Goal: Obtain resource: Obtain resource

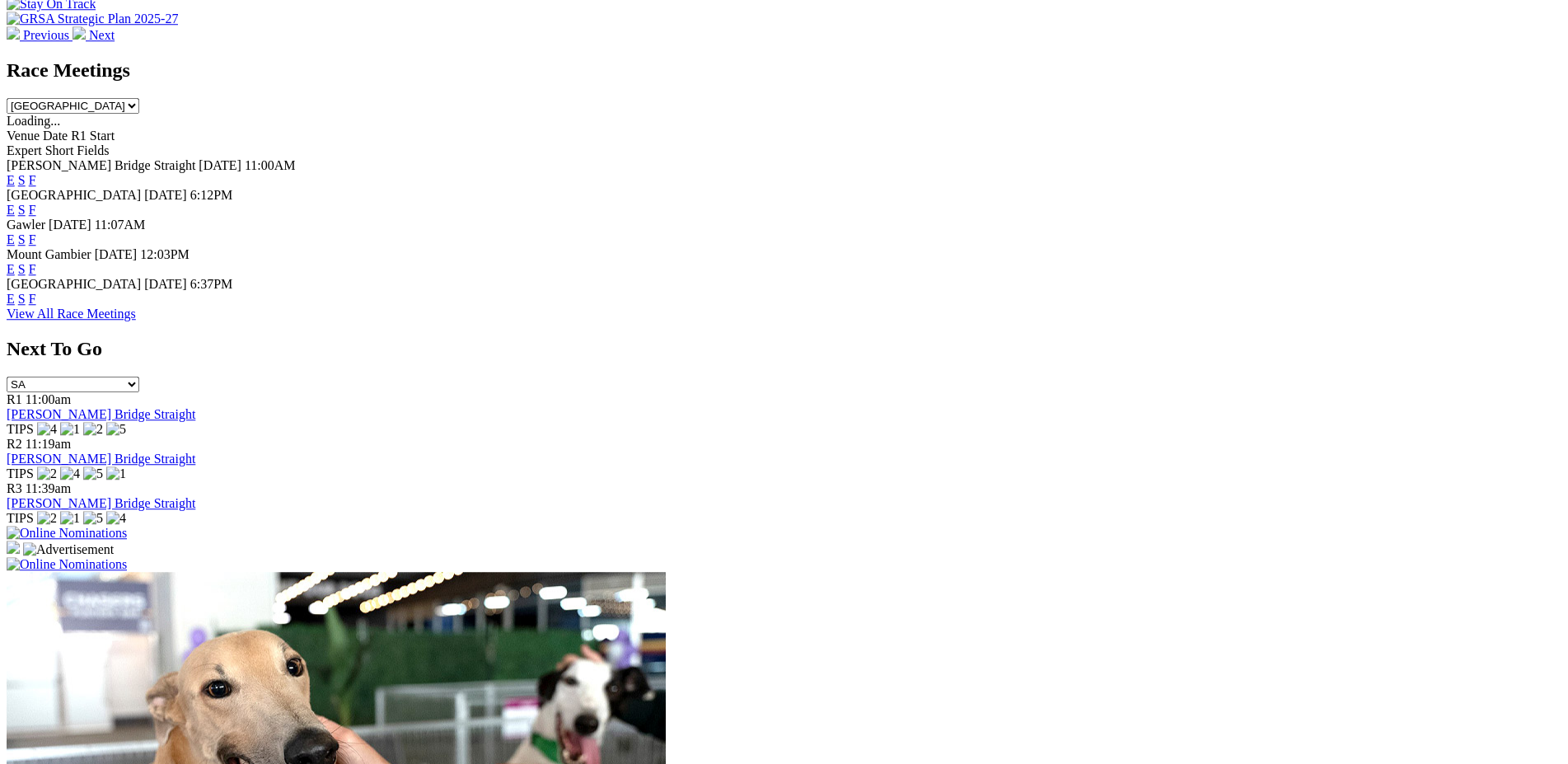
scroll to position [646, 0]
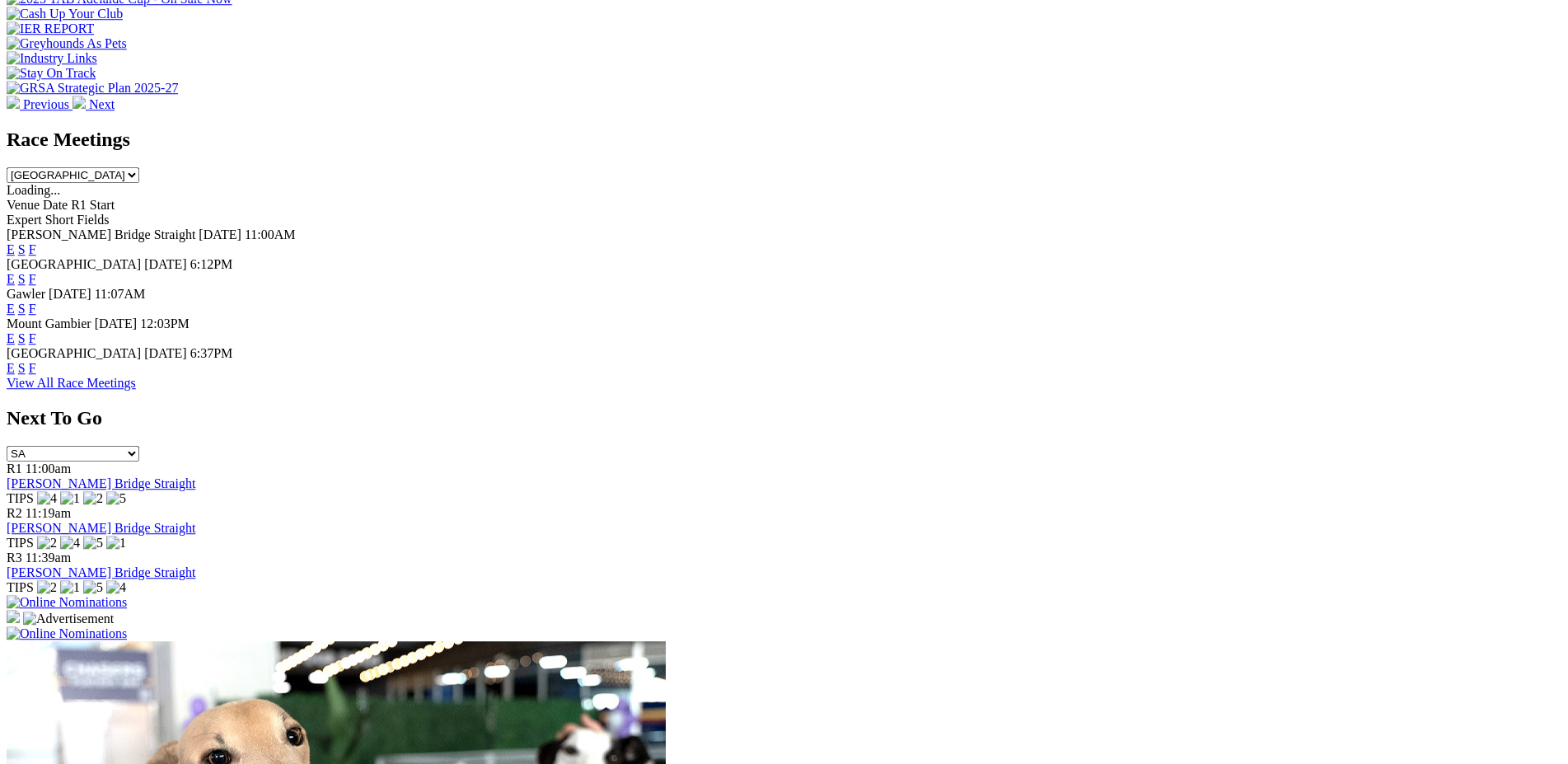
click at [37, 331] on link "F" at bounding box center [33, 338] width 8 height 14
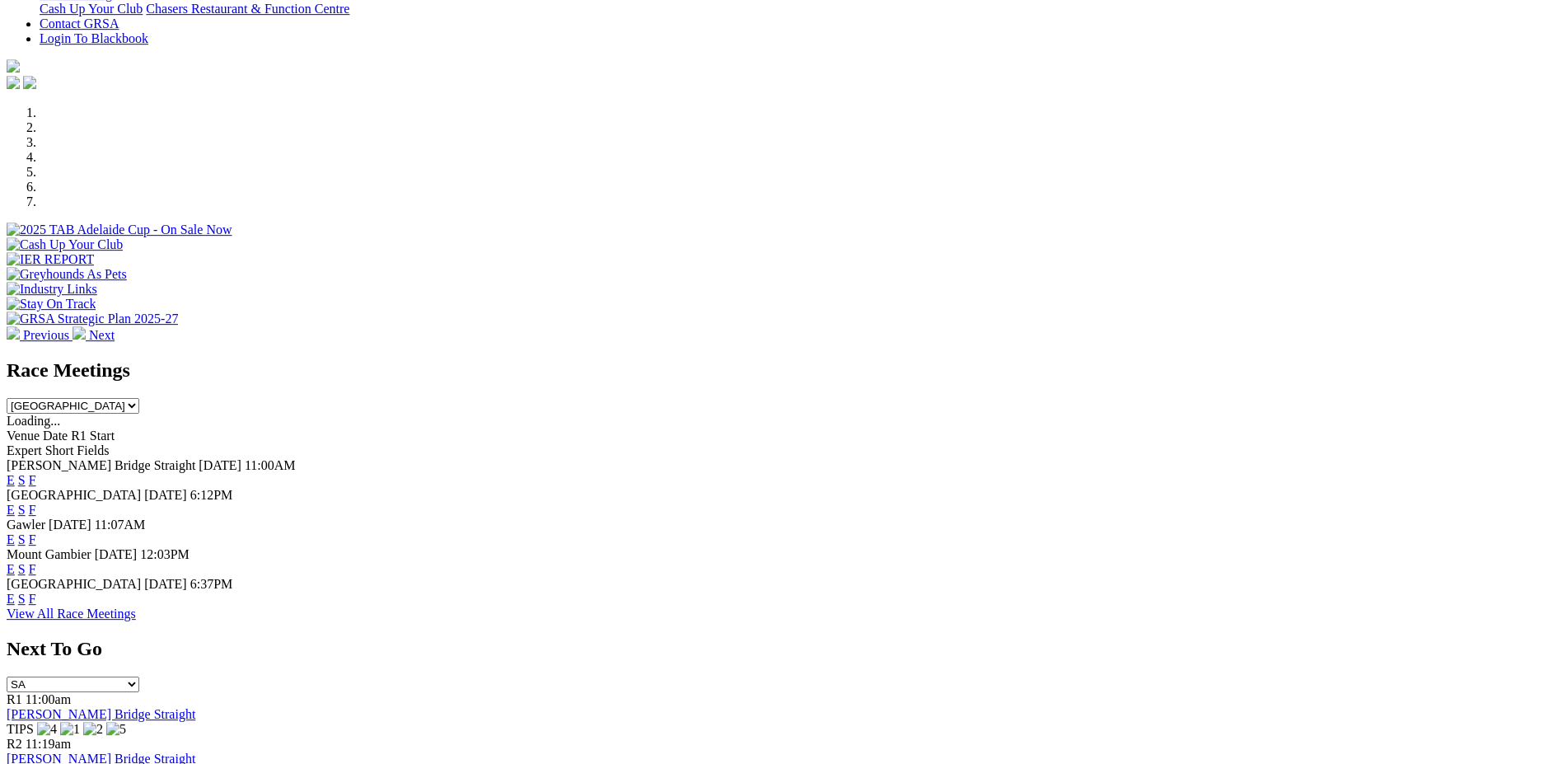
scroll to position [424, 0]
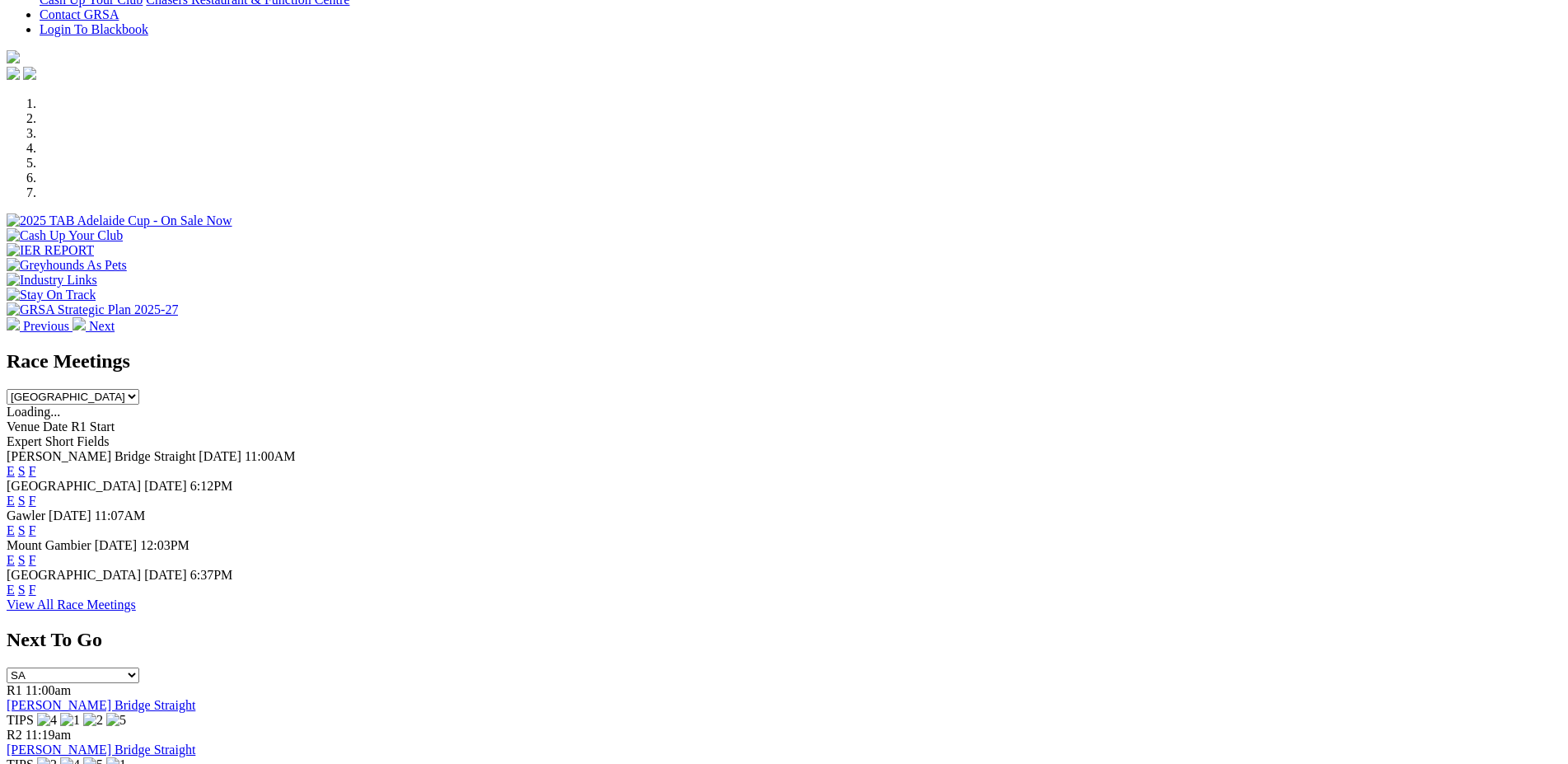
click at [15, 552] on link "E" at bounding box center [11, 559] width 8 height 14
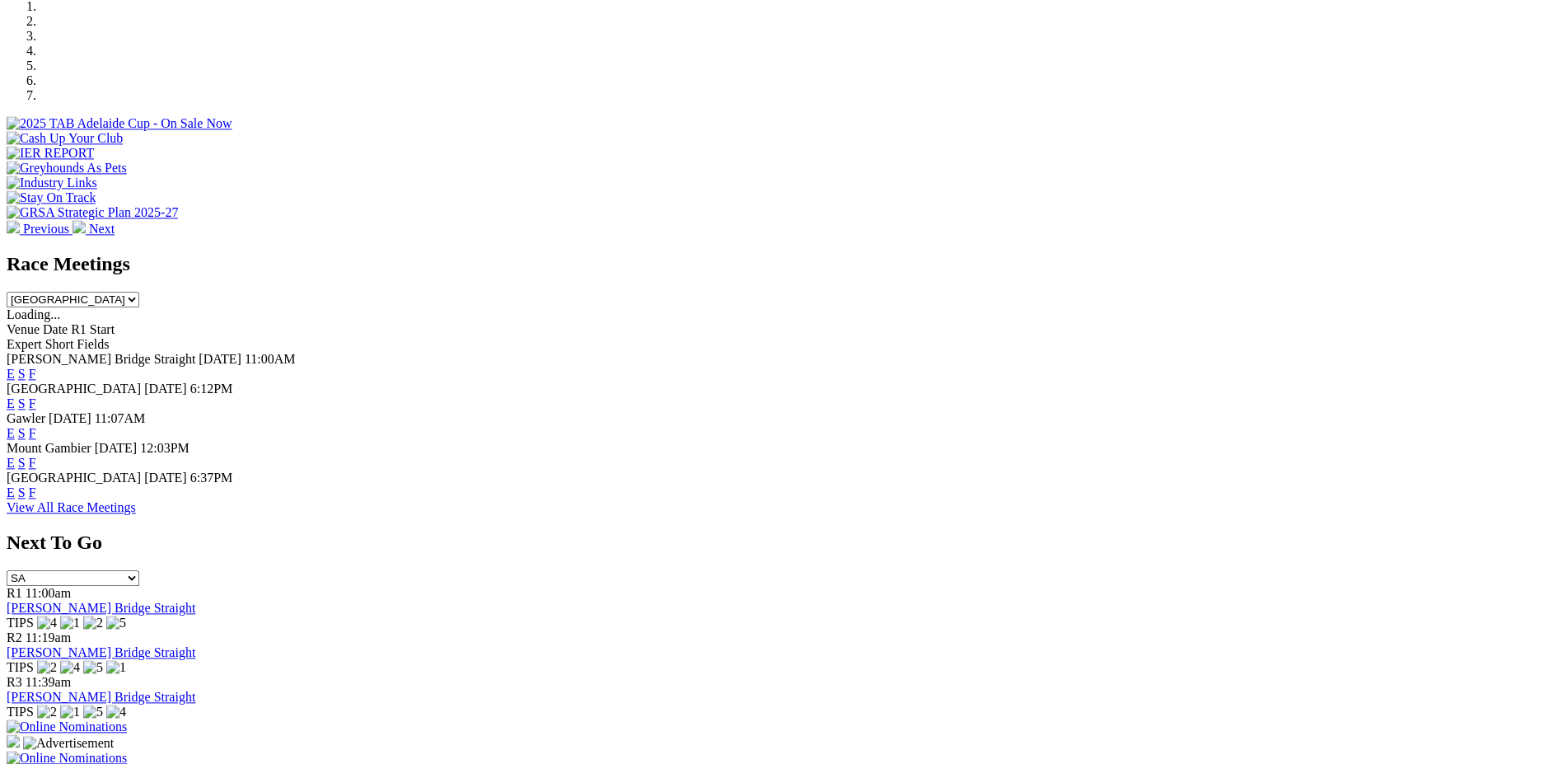
scroll to position [557, 0]
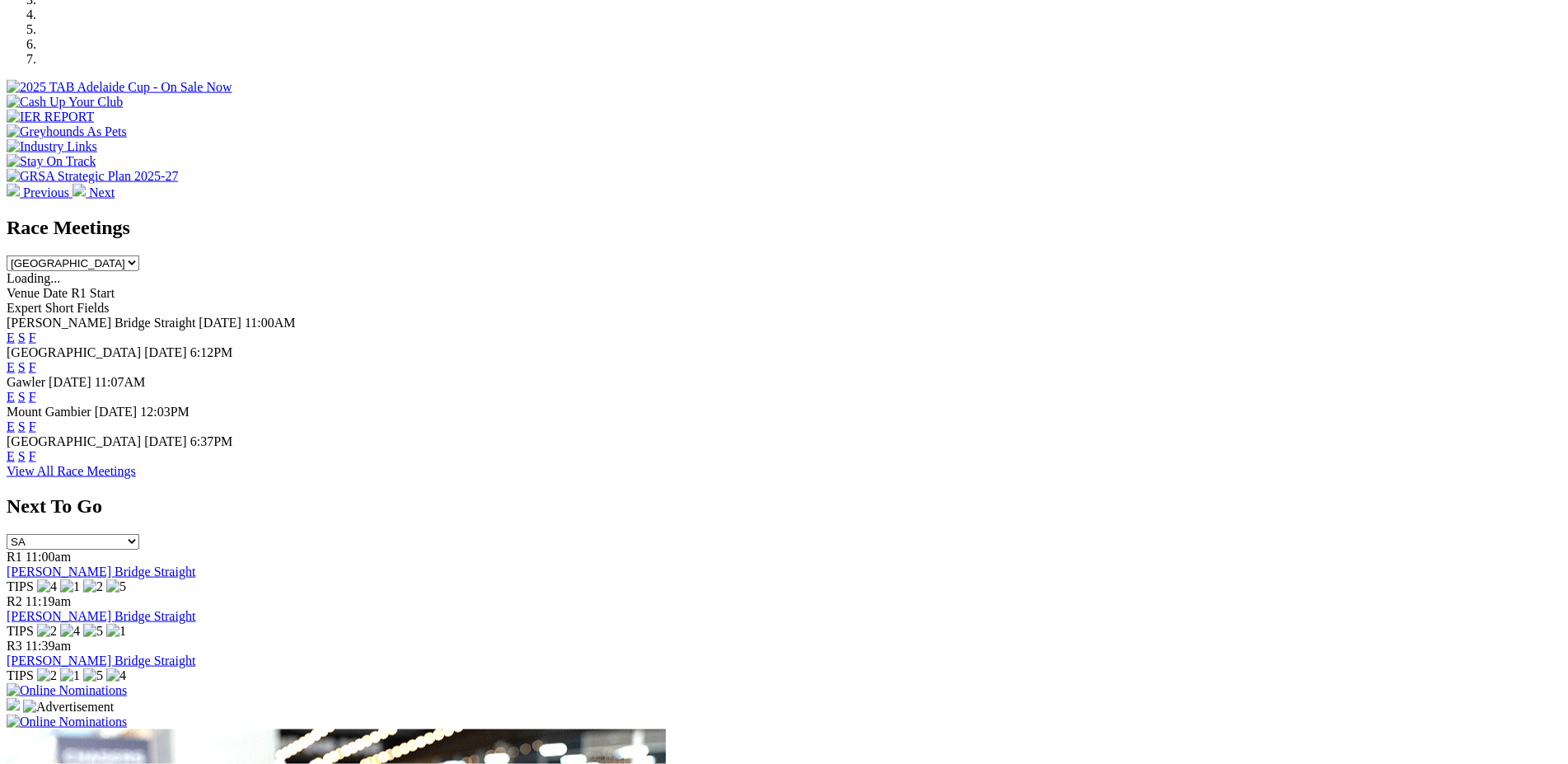
click at [15, 419] on link "E" at bounding box center [11, 426] width 8 height 14
